Goal: Transaction & Acquisition: Purchase product/service

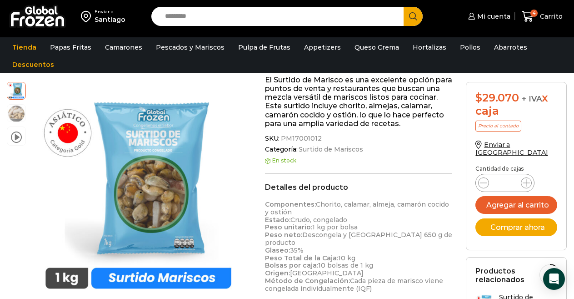
scroll to position [86, 0]
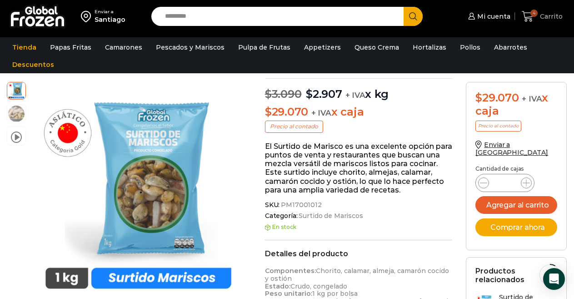
click at [540, 17] on span "Carrito" at bounding box center [550, 16] width 25 height 9
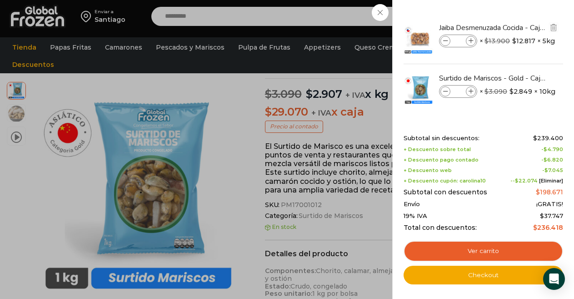
click at [446, 40] on icon at bounding box center [445, 41] width 5 height 5
type input "*"
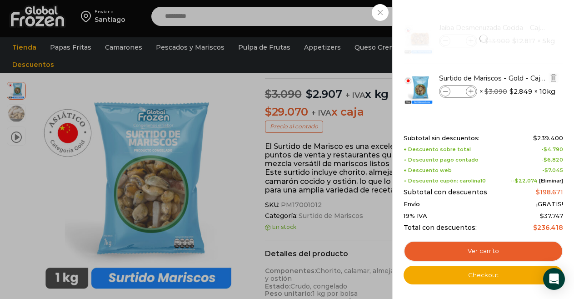
click at [467, 90] on span at bounding box center [471, 91] width 10 height 10
type input "*"
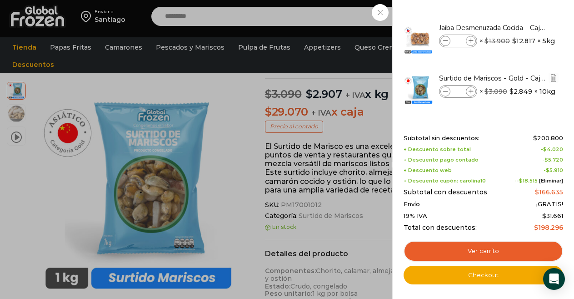
click at [446, 91] on icon at bounding box center [445, 91] width 5 height 5
type input "*"
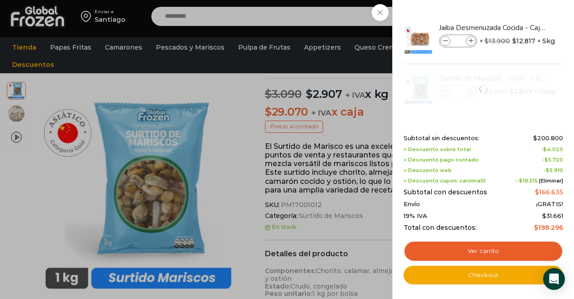
click at [520, 27] on div "4 [GEOGRAPHIC_DATA] 4 4 Shopping Cart *" at bounding box center [542, 16] width 45 height 21
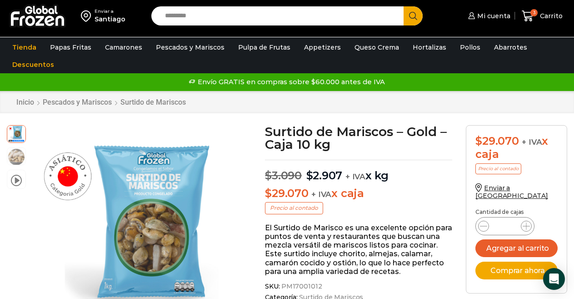
scroll to position [0, 0]
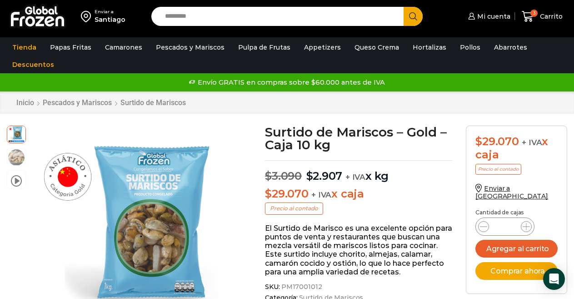
click at [452, 227] on p "El Surtido de Marisco es una excelente opción para puntos de venta y restaurant…" at bounding box center [358, 250] width 187 height 52
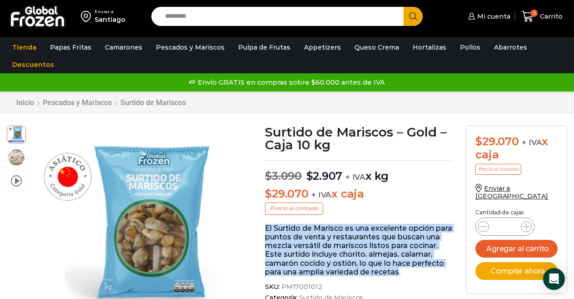
drag, startPoint x: 399, startPoint y: 271, endPoint x: 265, endPoint y: 226, distance: 141.6
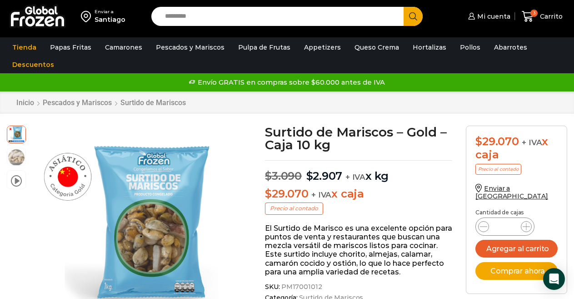
click at [414, 274] on p "El Surtido de Marisco es una excelente opción para puntos de venta y restaurant…" at bounding box center [358, 250] width 187 height 52
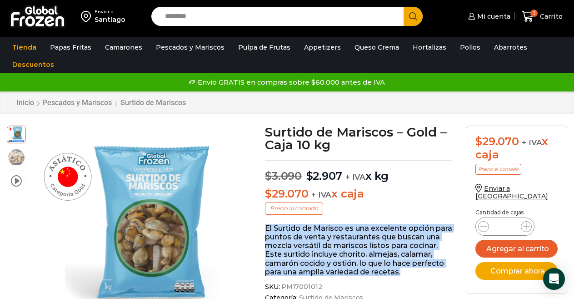
drag, startPoint x: 408, startPoint y: 272, endPoint x: 264, endPoint y: 228, distance: 150.7
click at [530, 17] on icon at bounding box center [528, 16] width 12 height 11
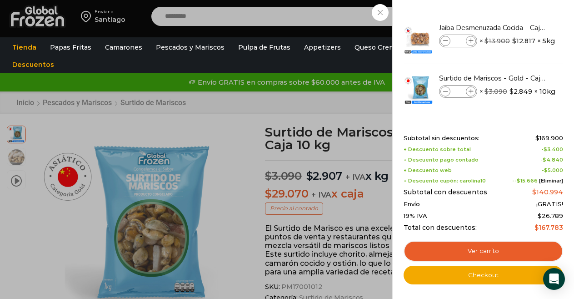
click at [520, 27] on div "3 [GEOGRAPHIC_DATA] 3 3 Shopping Cart *" at bounding box center [542, 16] width 45 height 21
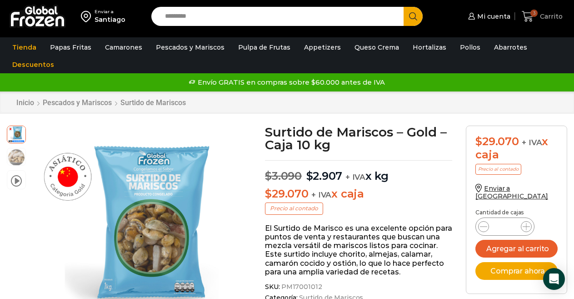
click at [537, 14] on span "3" at bounding box center [534, 13] width 7 height 7
